Goal: Information Seeking & Learning: Learn about a topic

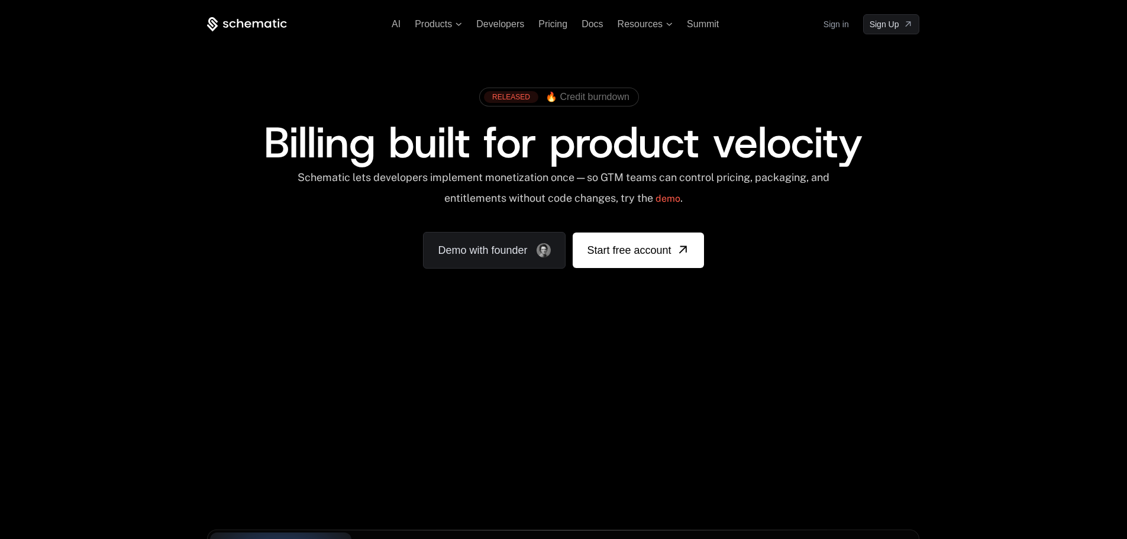
click at [562, 33] on div "AI Products Developers Pricing Docs Resources Summit Sign in Sign Up" at bounding box center [563, 24] width 713 height 20
click at [558, 21] on span "Pricing" at bounding box center [553, 24] width 29 height 10
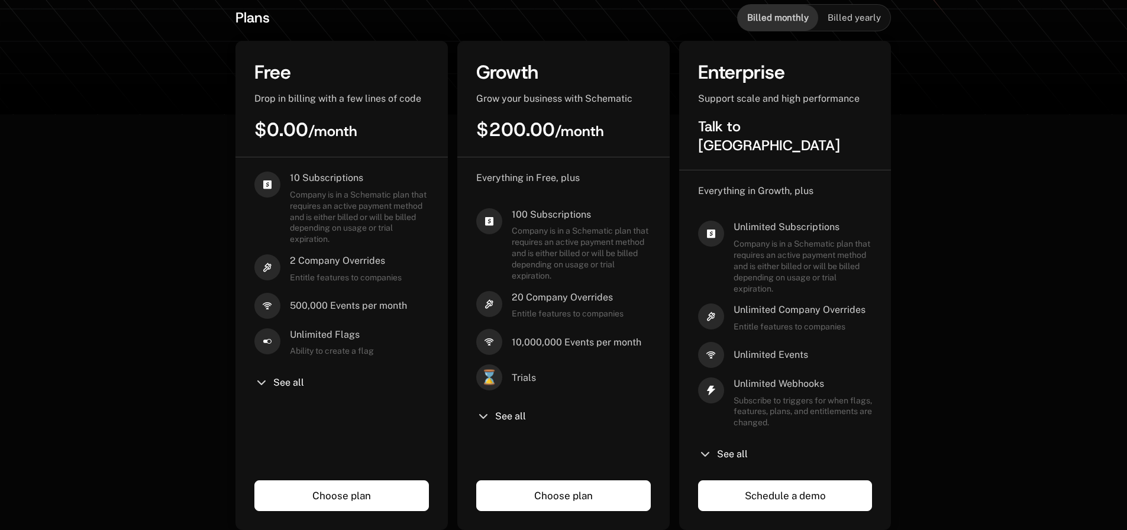
scroll to position [178, 0]
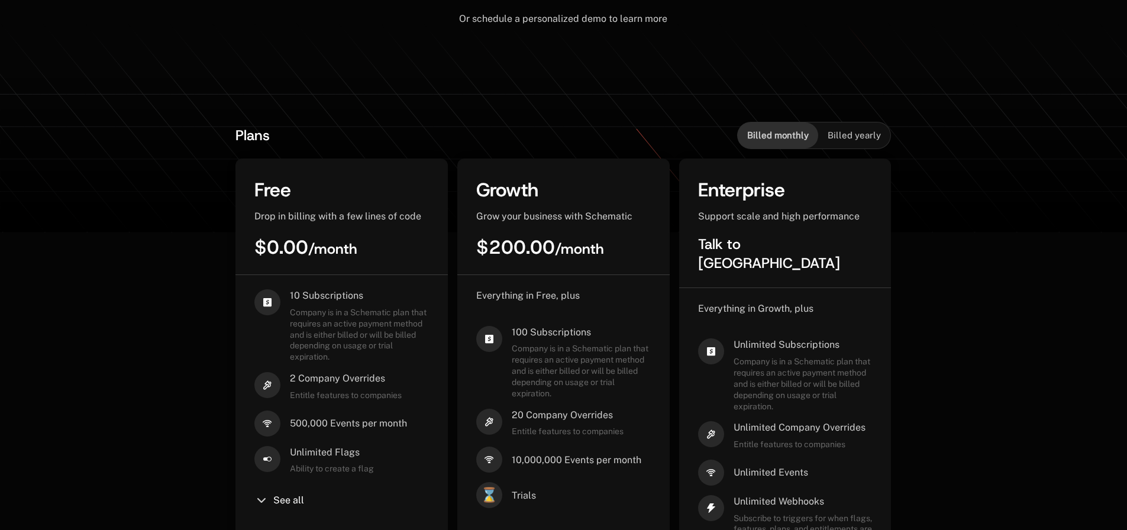
click at [846, 136] on span "Billed yearly" at bounding box center [854, 136] width 53 height 12
drag, startPoint x: 800, startPoint y: 136, endPoint x: 807, endPoint y: 136, distance: 7.1
click at [800, 136] on span "Billed monthly" at bounding box center [778, 136] width 62 height 12
click at [828, 138] on div "Billed yearly" at bounding box center [855, 136] width 72 height 26
click at [770, 131] on span "Billed monthly" at bounding box center [778, 136] width 62 height 12
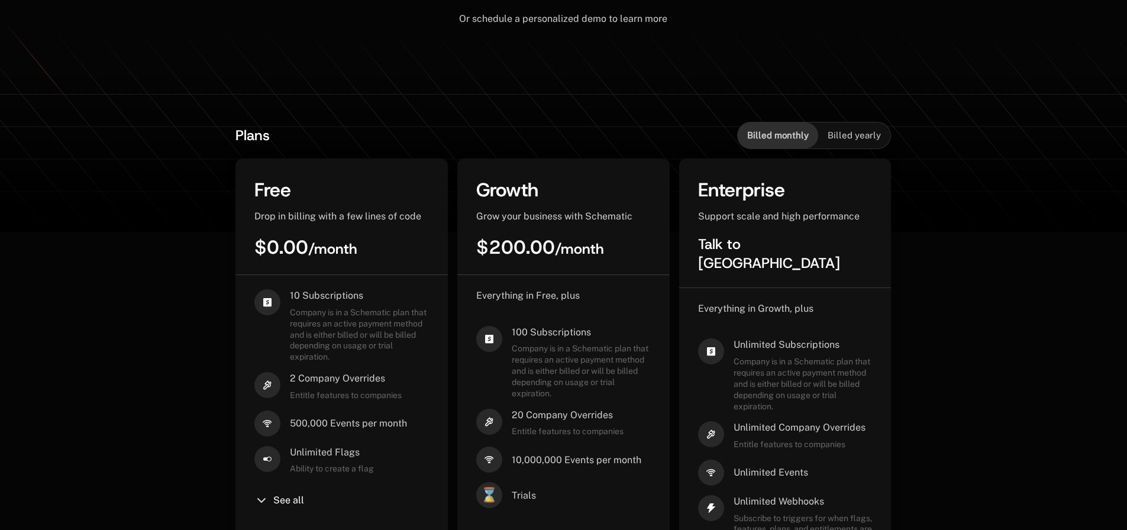
click at [857, 127] on div "Billed yearly" at bounding box center [855, 136] width 72 height 26
click at [726, 127] on div "Plans Billed monthly Billed yearly" at bounding box center [564, 135] width 656 height 27
click at [827, 124] on div "Billed yearly" at bounding box center [855, 136] width 72 height 26
click at [789, 130] on span "Billed monthly" at bounding box center [778, 136] width 62 height 12
click at [851, 136] on span "Billed yearly" at bounding box center [854, 136] width 53 height 12
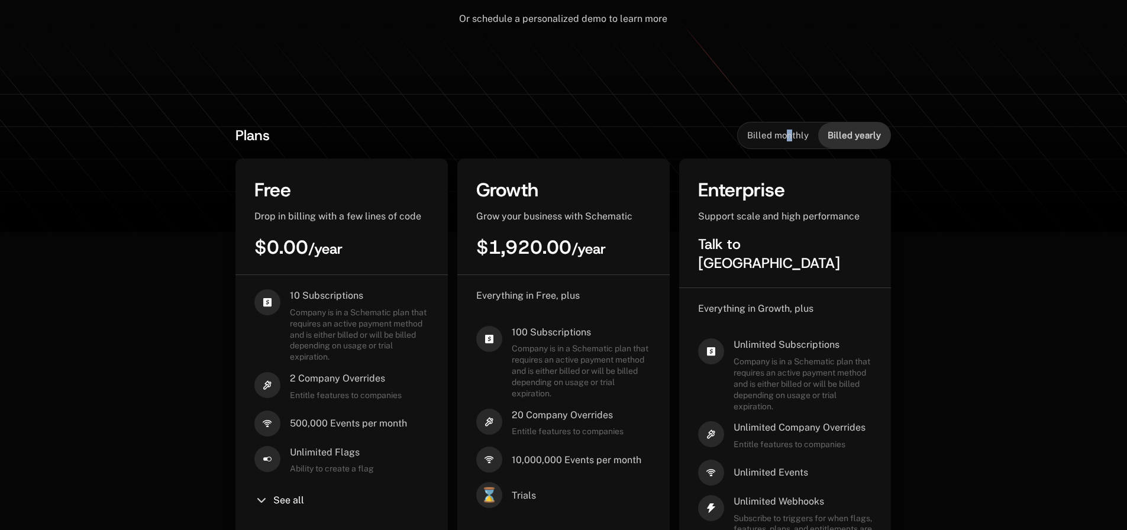
click at [793, 134] on span "Billed monthly" at bounding box center [778, 136] width 62 height 12
click at [881, 133] on span "Billed yearly" at bounding box center [854, 136] width 53 height 12
click at [790, 137] on span "Billed monthly" at bounding box center [778, 136] width 62 height 12
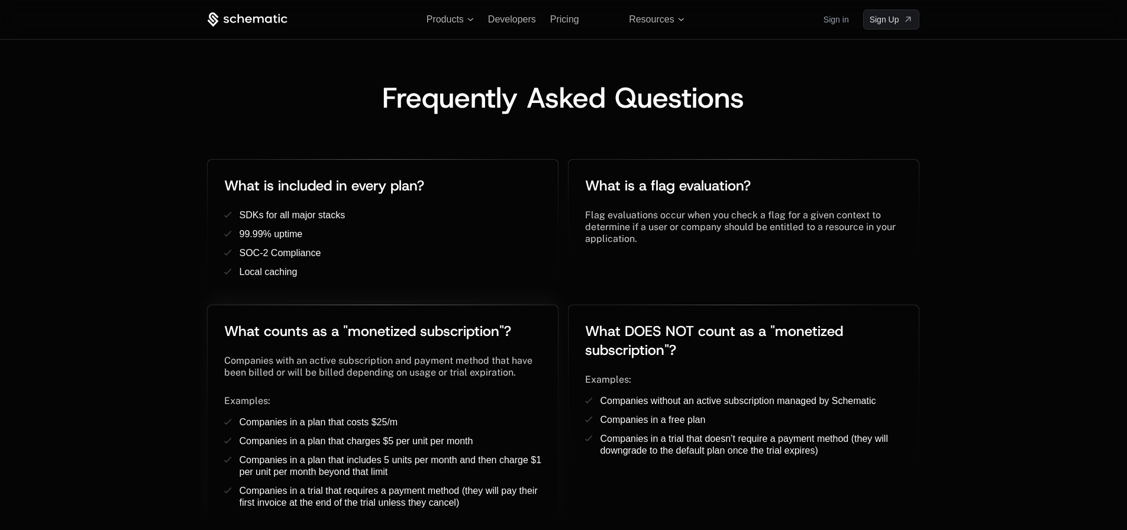
scroll to position [2071, 0]
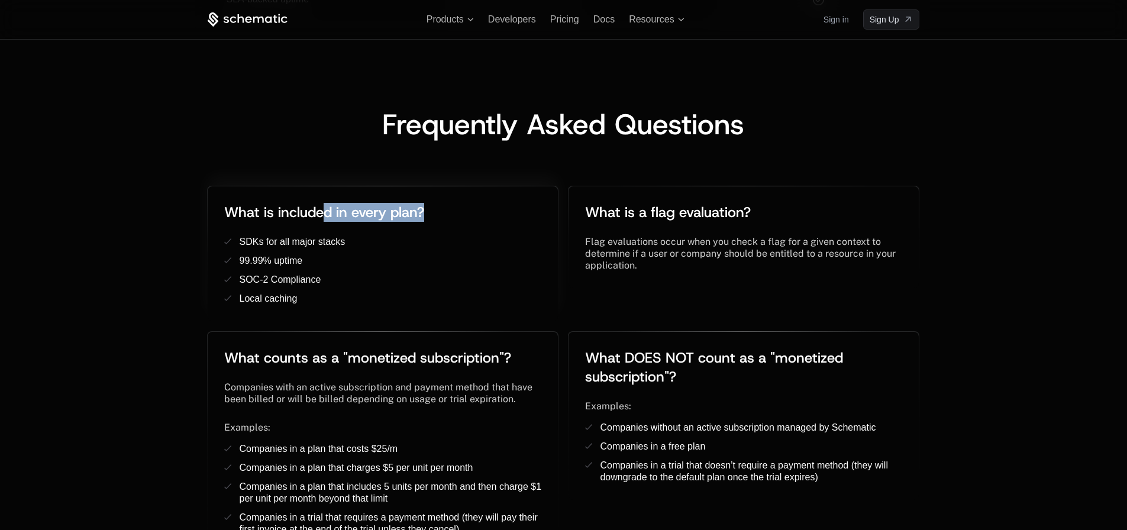
drag, startPoint x: 482, startPoint y: 207, endPoint x: 325, endPoint y: 185, distance: 158.9
click at [325, 203] on div "What is included in every plan? ﻿ ﻿" at bounding box center [382, 219] width 317 height 33
click at [325, 203] on span "What is included in every plan?" at bounding box center [324, 212] width 200 height 19
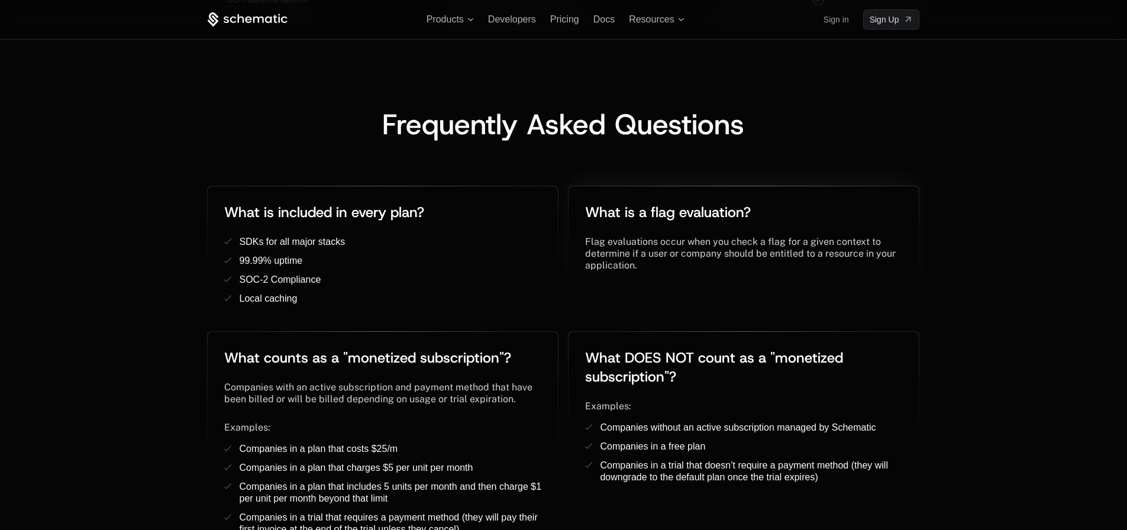
drag, startPoint x: 664, startPoint y: 234, endPoint x: 606, endPoint y: 209, distance: 63.3
click at [664, 236] on span "Flag evaluations occur when you check a flag for a given context to determine i…" at bounding box center [741, 253] width 313 height 35
drag, startPoint x: 139, startPoint y: 278, endPoint x: 112, endPoint y: 276, distance: 26.7
click at [112, 276] on div "Frequently Asked Questions What is included in every plan? ﻿ ﻿ SDKs for all maj…" at bounding box center [563, 450] width 1127 height 774
click at [111, 277] on div "Frequently Asked Questions What is included in every plan? ﻿ ﻿ SDKs for all maj…" at bounding box center [563, 450] width 1127 height 774
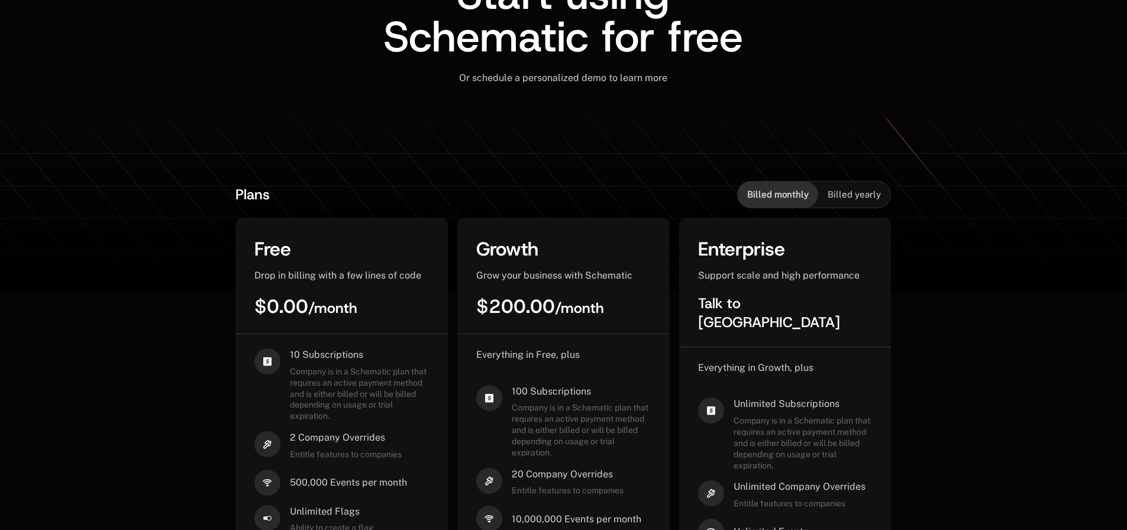
scroll to position [59, 0]
